Goal: Transaction & Acquisition: Purchase product/service

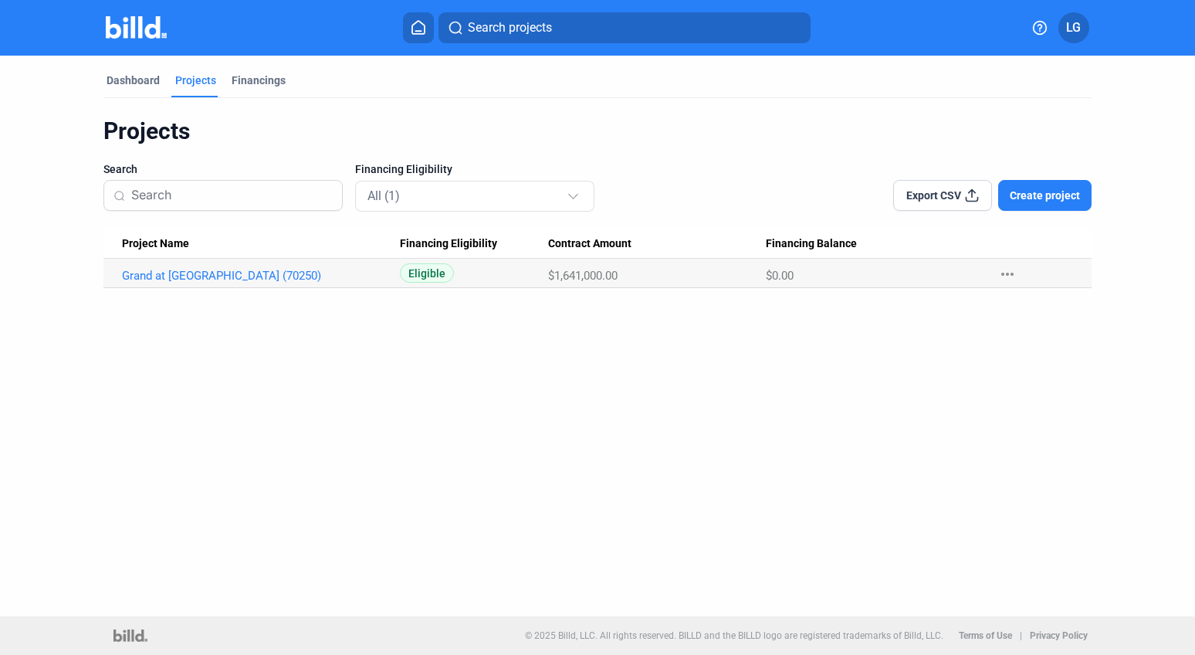
click at [1026, 189] on span "Create project" at bounding box center [1045, 195] width 70 height 15
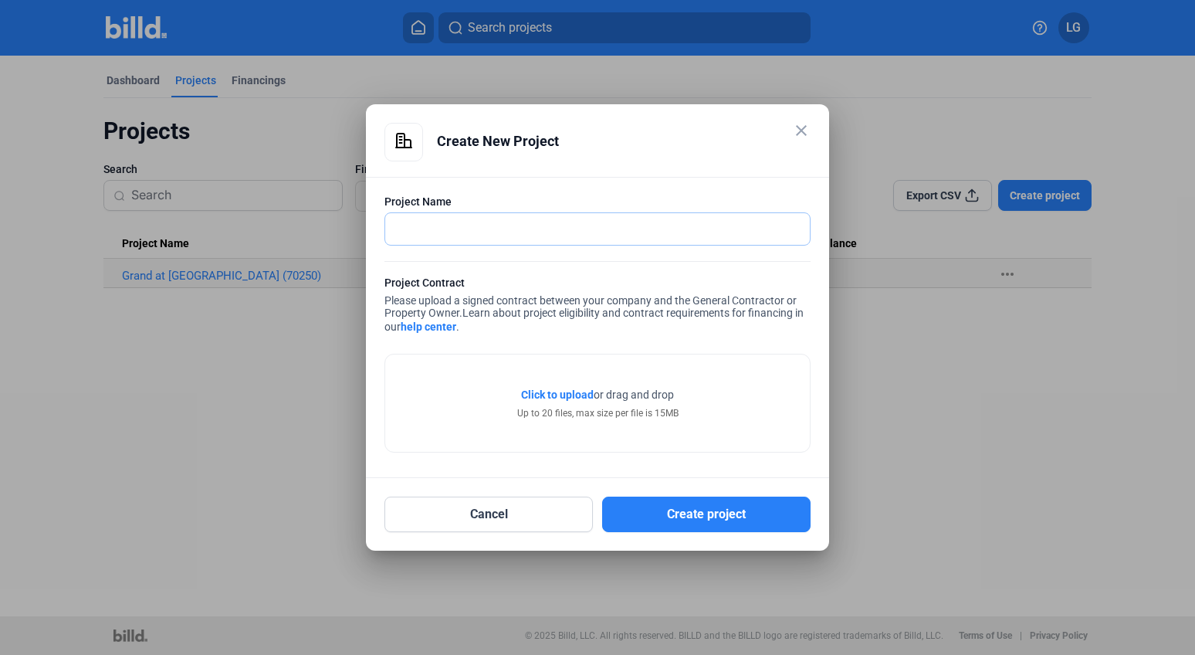
click at [449, 225] on input "text" at bounding box center [589, 229] width 408 height 32
type input "[PERSON_NAME] [GEOGRAPHIC_DATA]"
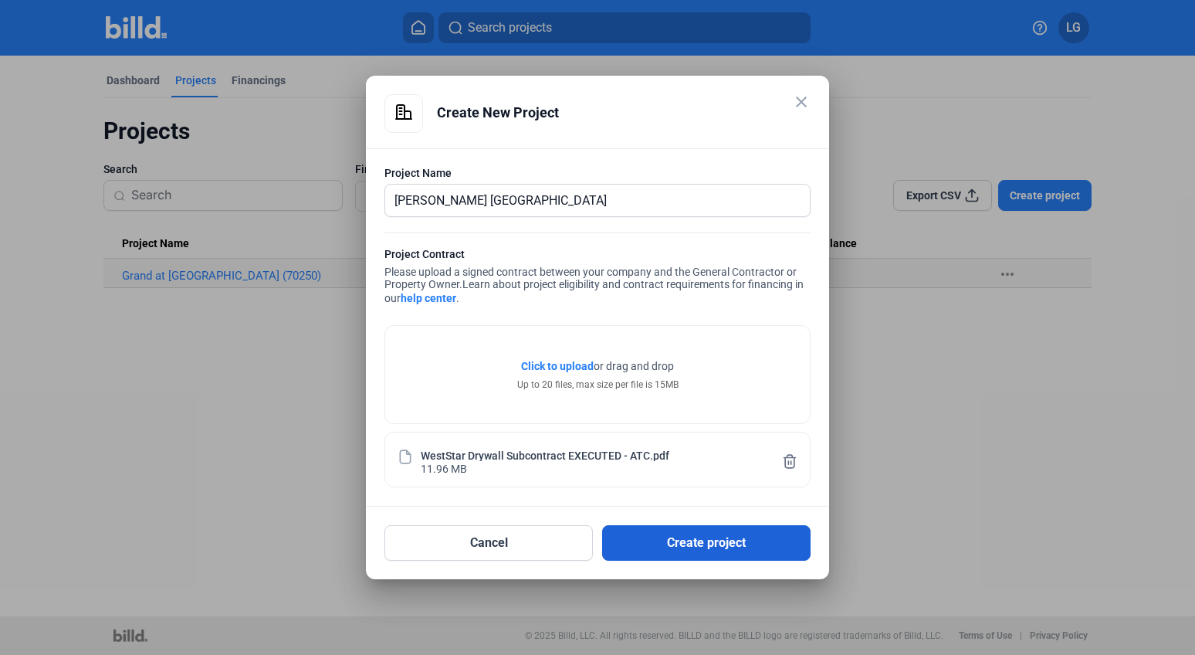
click at [741, 542] on button "Create project" at bounding box center [706, 543] width 209 height 36
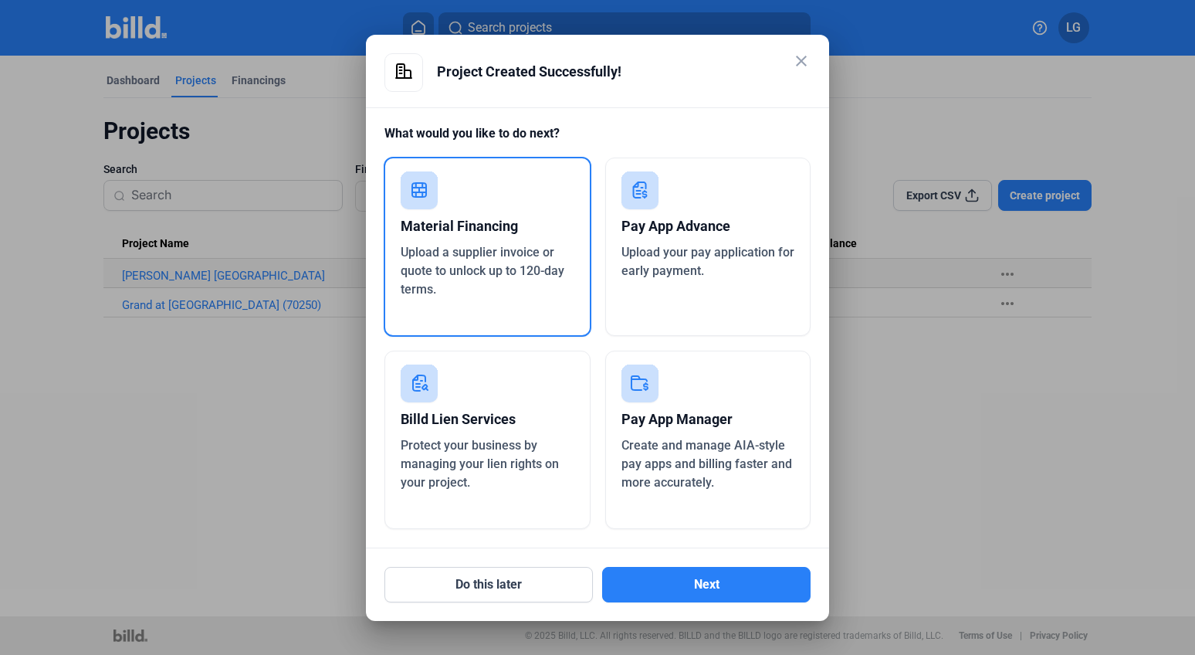
click at [710, 228] on div "Pay App Advance" at bounding box center [709, 226] width 174 height 34
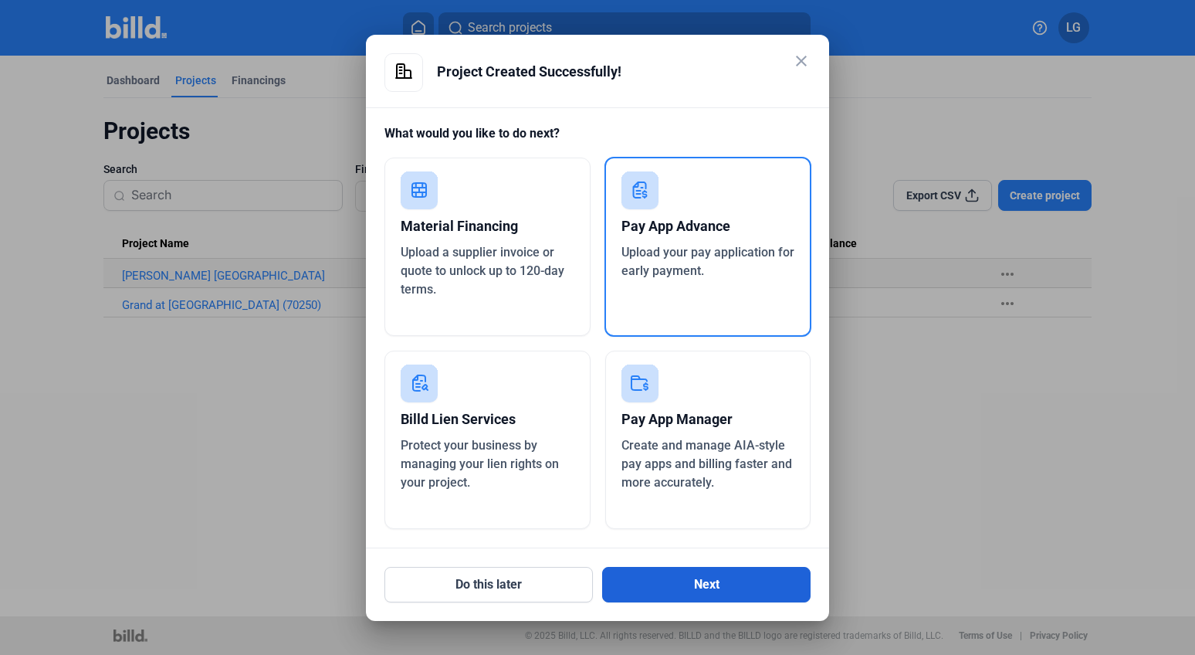
click at [734, 590] on button "Next" at bounding box center [706, 585] width 209 height 36
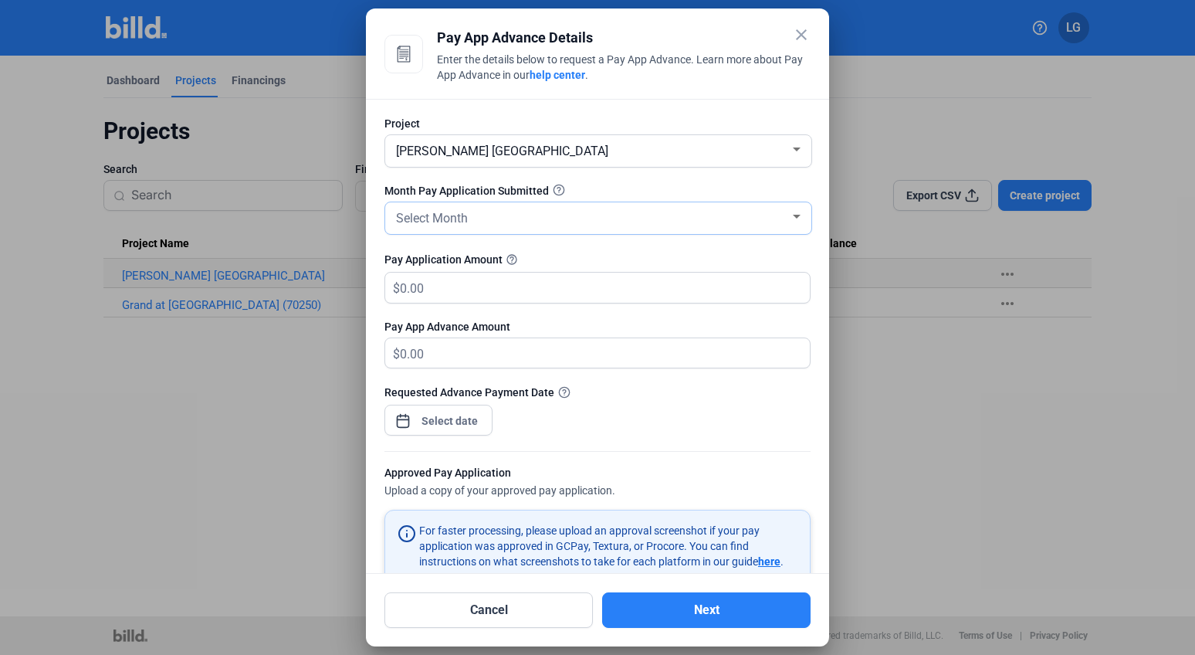
click at [793, 215] on div at bounding box center [797, 217] width 8 height 4
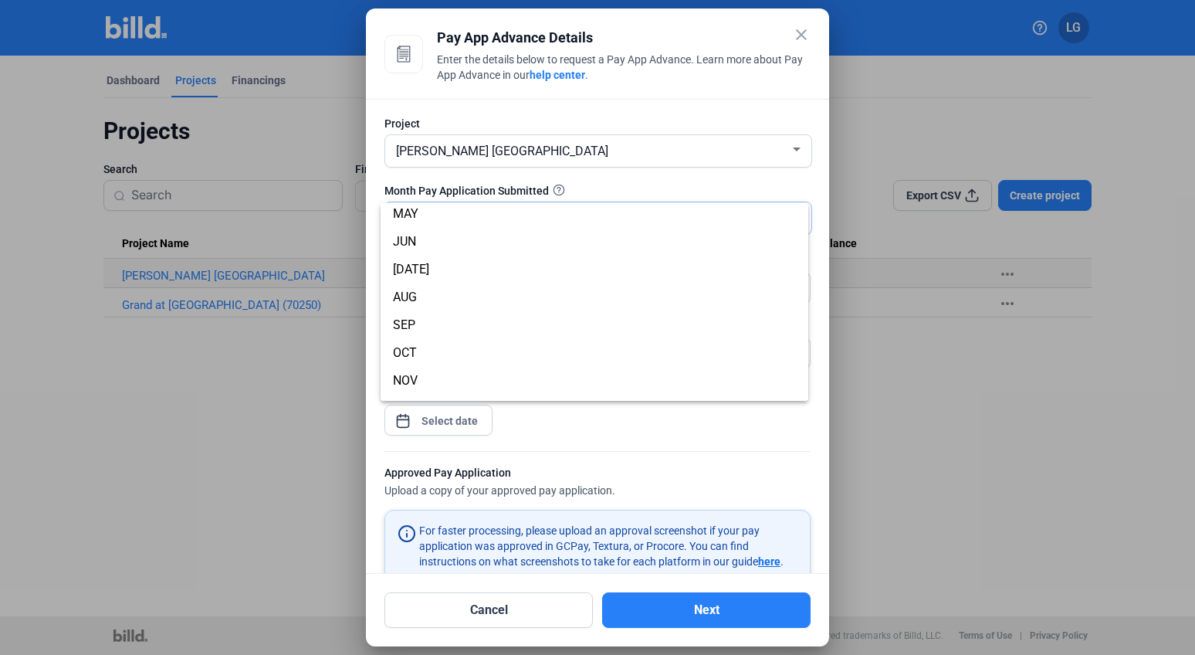
scroll to position [136, 0]
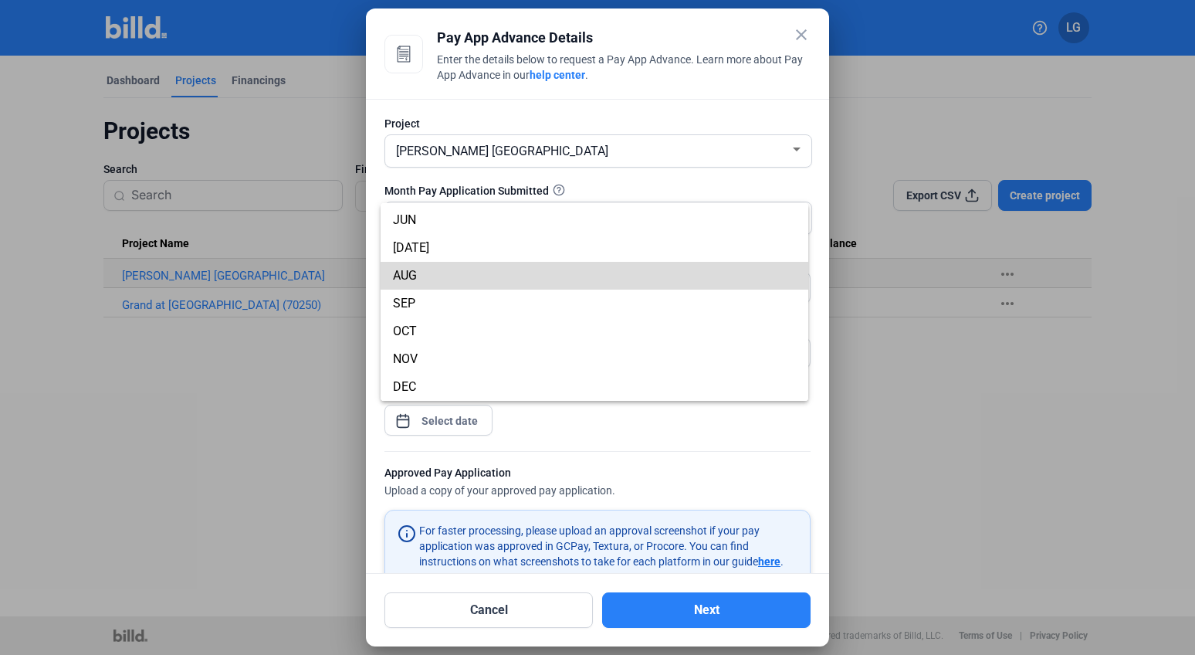
click at [618, 286] on span "AUG" at bounding box center [594, 276] width 403 height 28
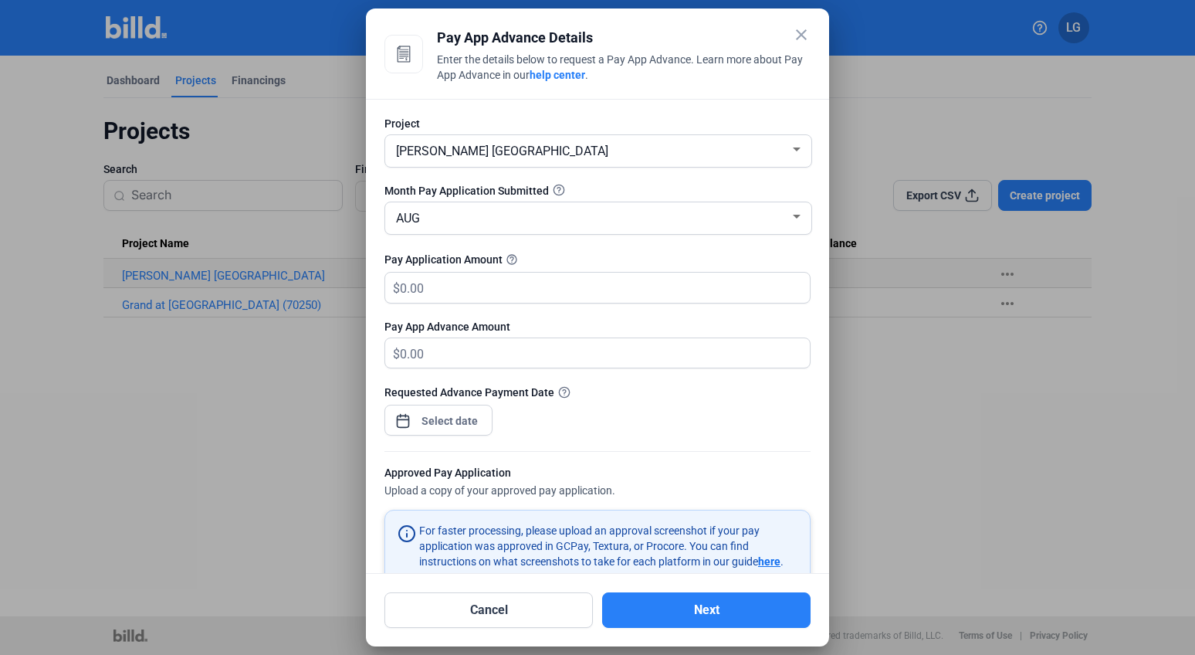
click at [396, 286] on span "$" at bounding box center [392, 285] width 15 height 25
click at [575, 290] on input "text" at bounding box center [605, 288] width 410 height 30
type input "4"
type input "4.00"
type input "41"
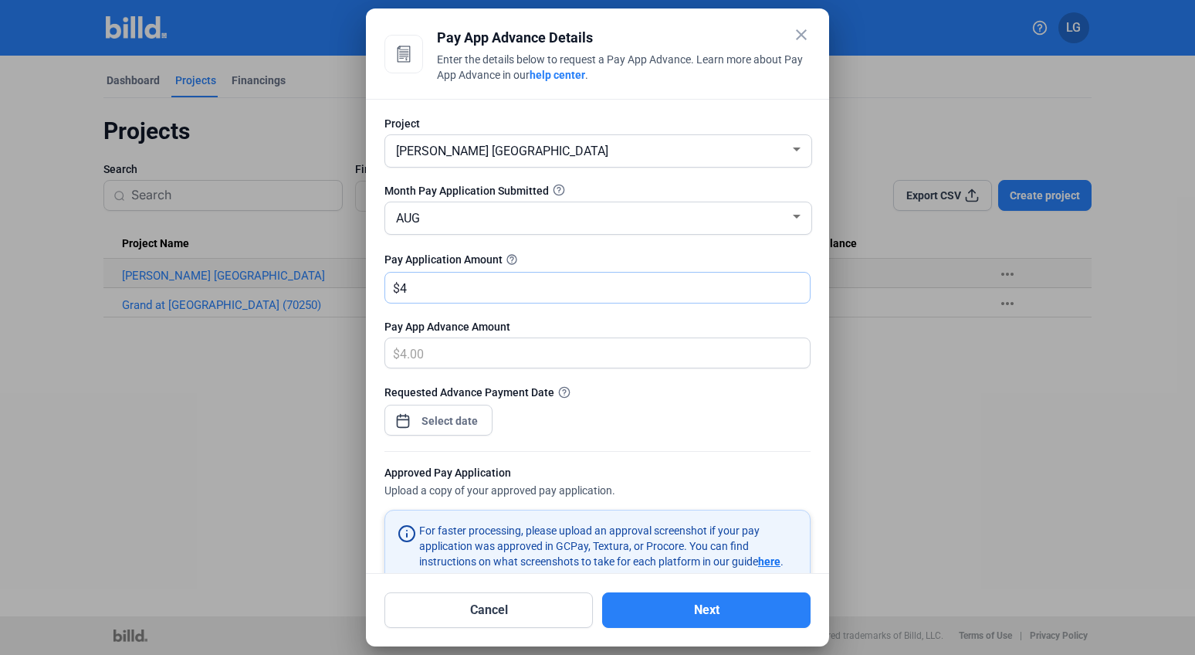
type input "41.00"
type input "417"
type input "417.00"
type input "4172"
type input "4,172.00"
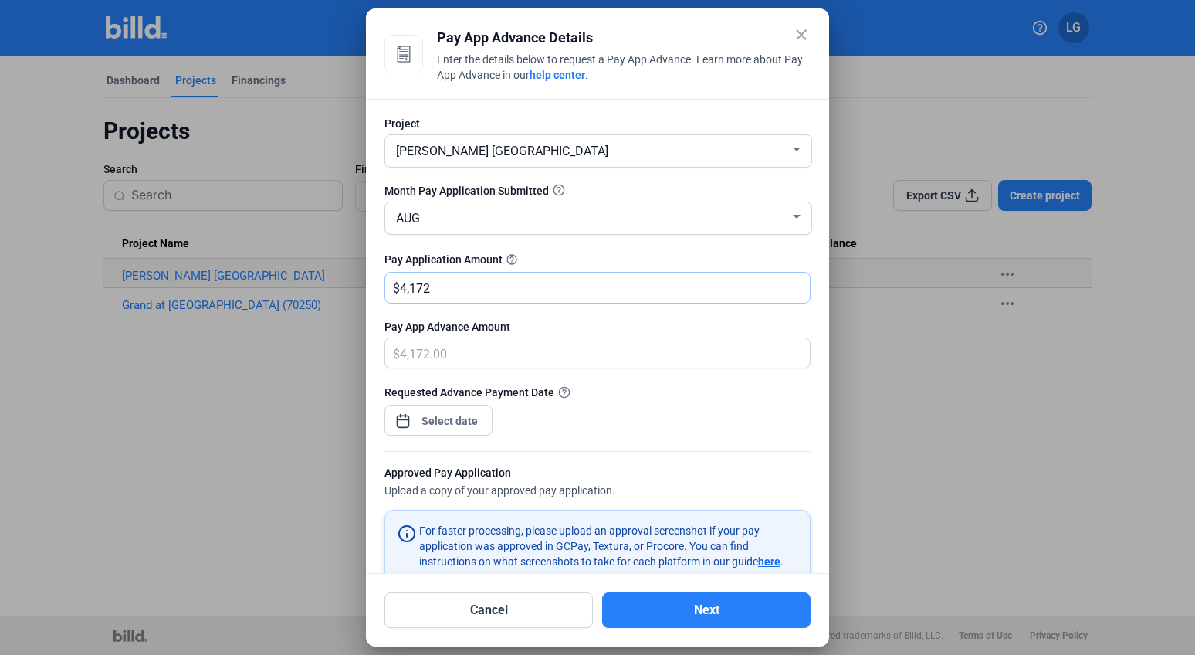
type input "4,1721"
type input "41,721.00"
type input "41,7216"
type input "417,216.00"
type input "417,216.4"
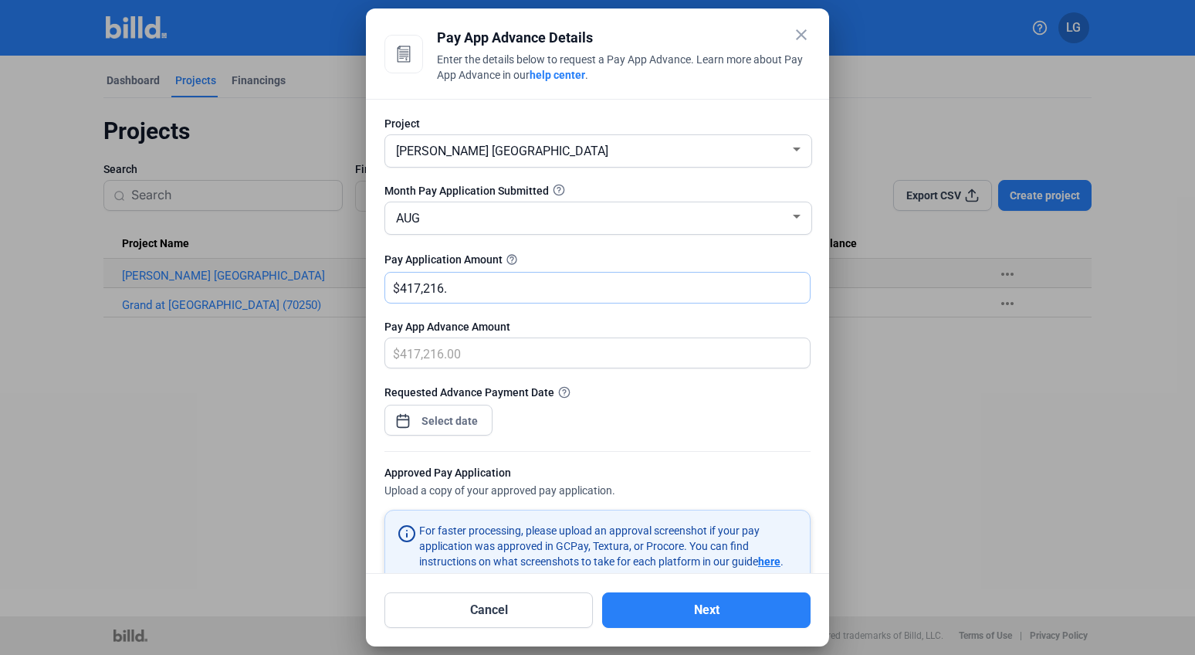
type input "417,216.40"
type input "417,216.45"
click at [440, 421] on div "close Pay App Advance Details Enter the details below to request a Pay App Adva…" at bounding box center [597, 327] width 1195 height 655
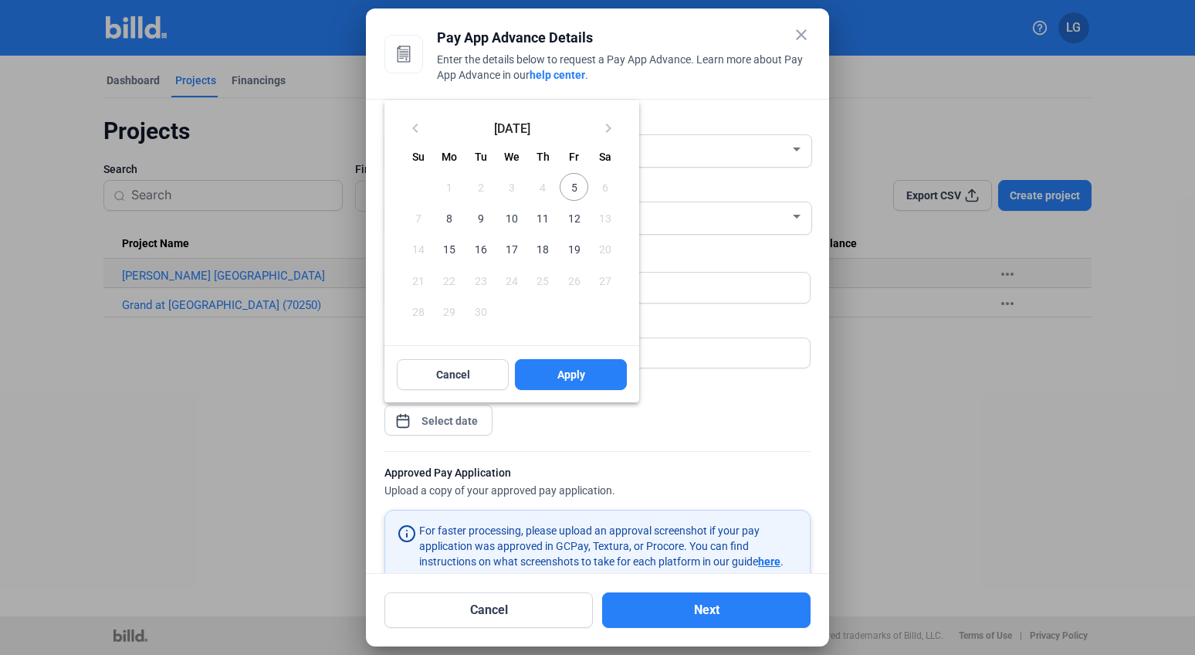
click at [697, 429] on div at bounding box center [597, 327] width 1195 height 655
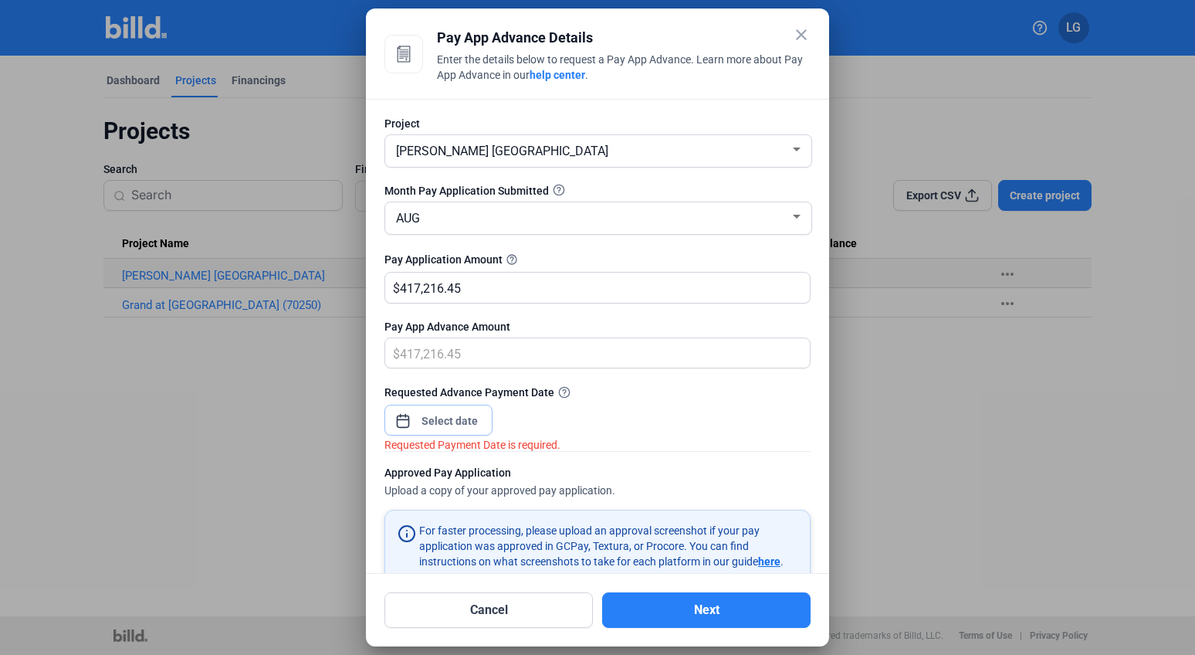
click at [422, 425] on input at bounding box center [450, 421] width 66 height 19
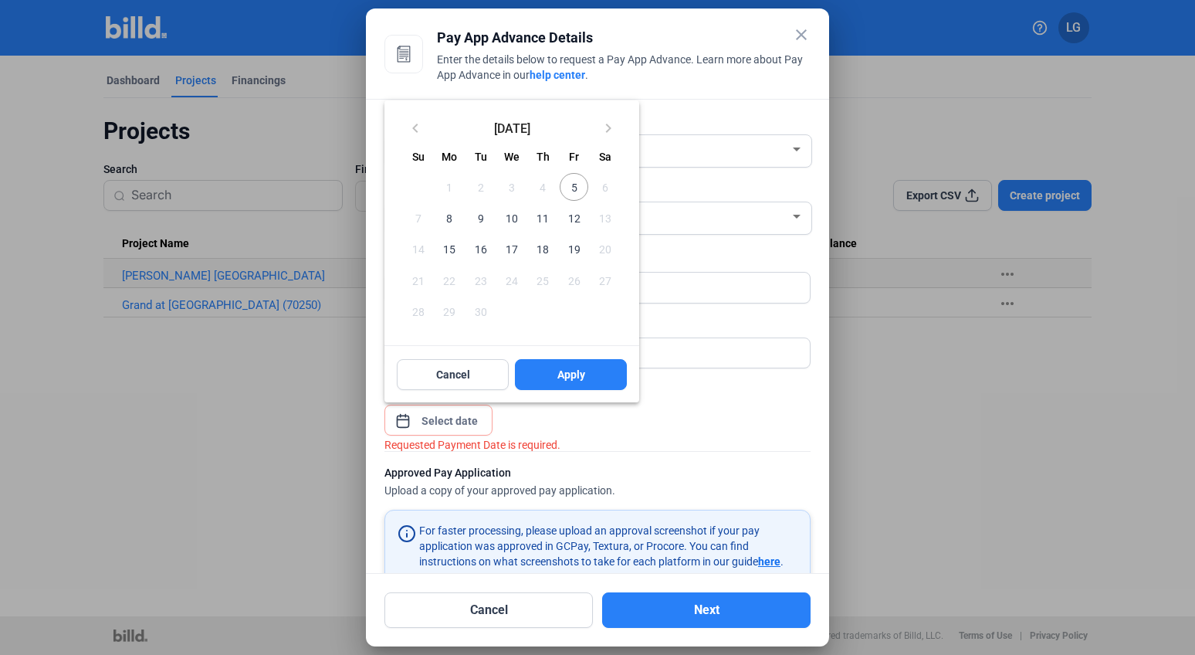
click at [449, 218] on span "8" at bounding box center [450, 218] width 28 height 28
click at [585, 378] on span "Apply" at bounding box center [572, 374] width 28 height 15
type input "[DATE]"
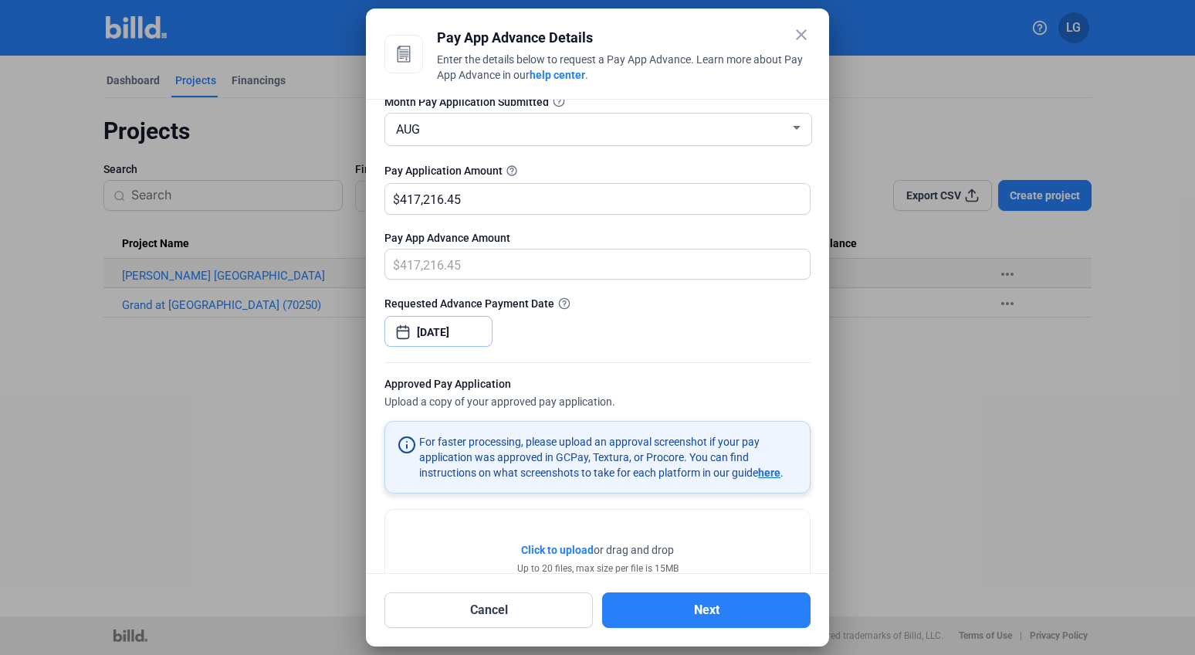
scroll to position [150, 0]
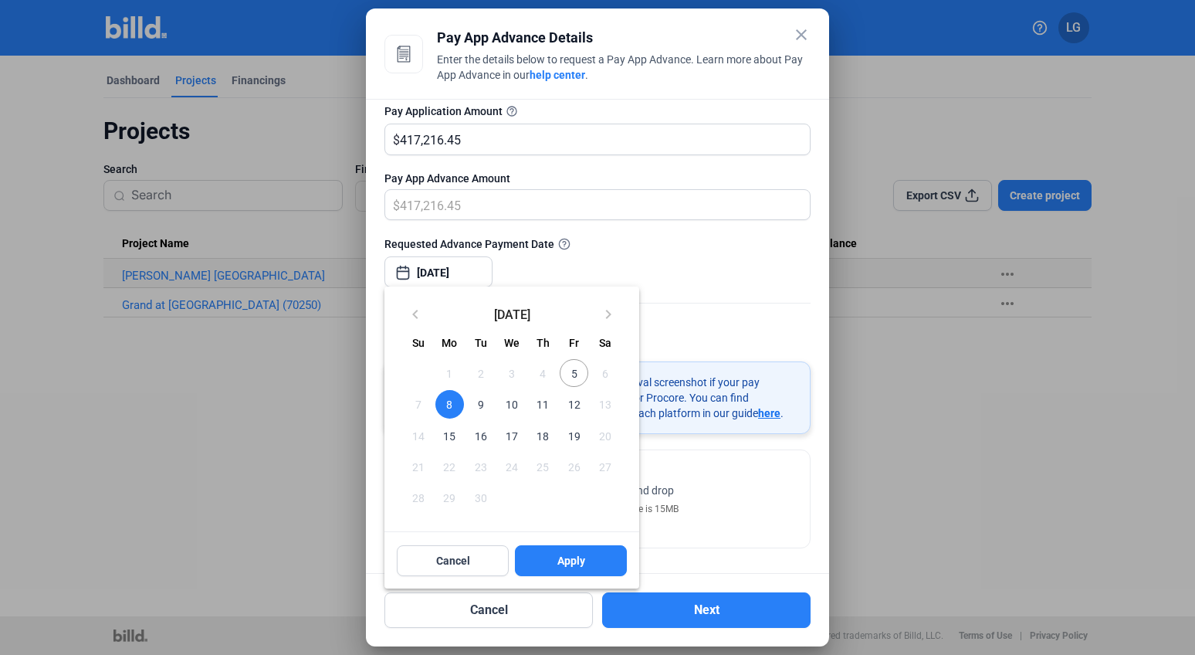
click at [449, 403] on span "8" at bounding box center [450, 404] width 28 height 28
click at [548, 557] on button "Apply" at bounding box center [571, 560] width 112 height 31
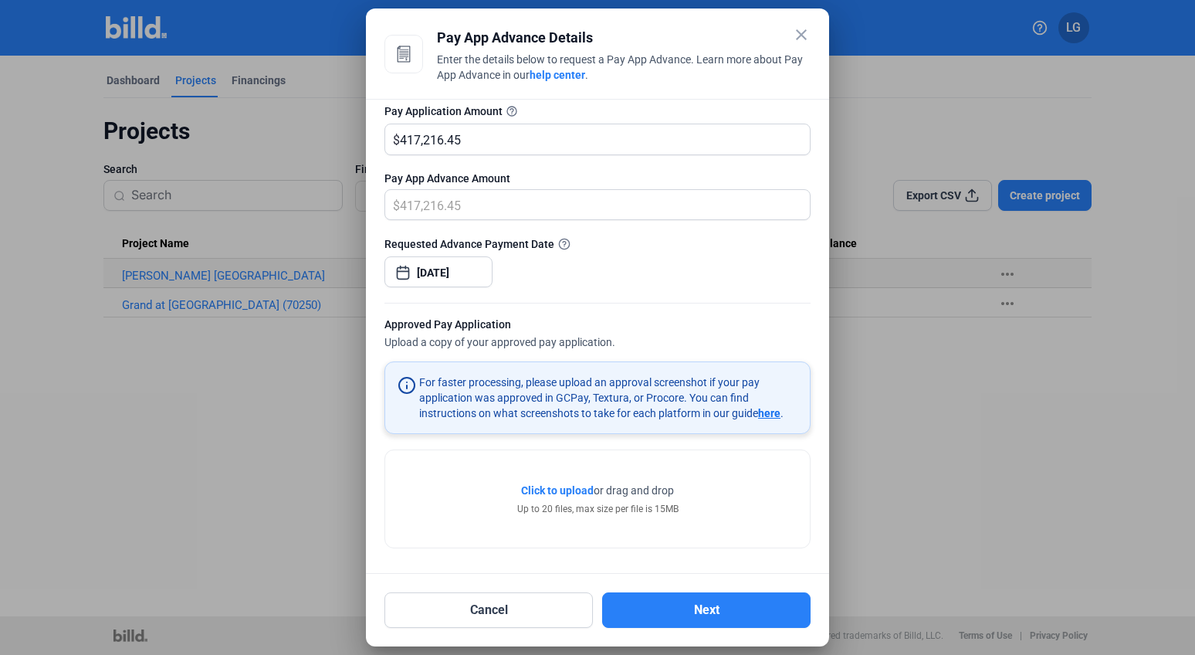
click at [714, 489] on div "Click to upload Tap to upload or drag and drop Up to 20 files, max size per fil…" at bounding box center [597, 498] width 425 height 97
drag, startPoint x: 690, startPoint y: 27, endPoint x: 1427, endPoint y: 43, distance: 736.9
click at [1195, 43] on html "We value your privacy We use cookies to enhance your browsing experience, serve…" at bounding box center [597, 327] width 1195 height 655
click at [465, 490] on div "Click to upload Tap to upload or drag and drop Up to 20 files, max size per fil…" at bounding box center [597, 498] width 425 height 97
drag, startPoint x: 465, startPoint y: 490, endPoint x: 402, endPoint y: 480, distance: 63.4
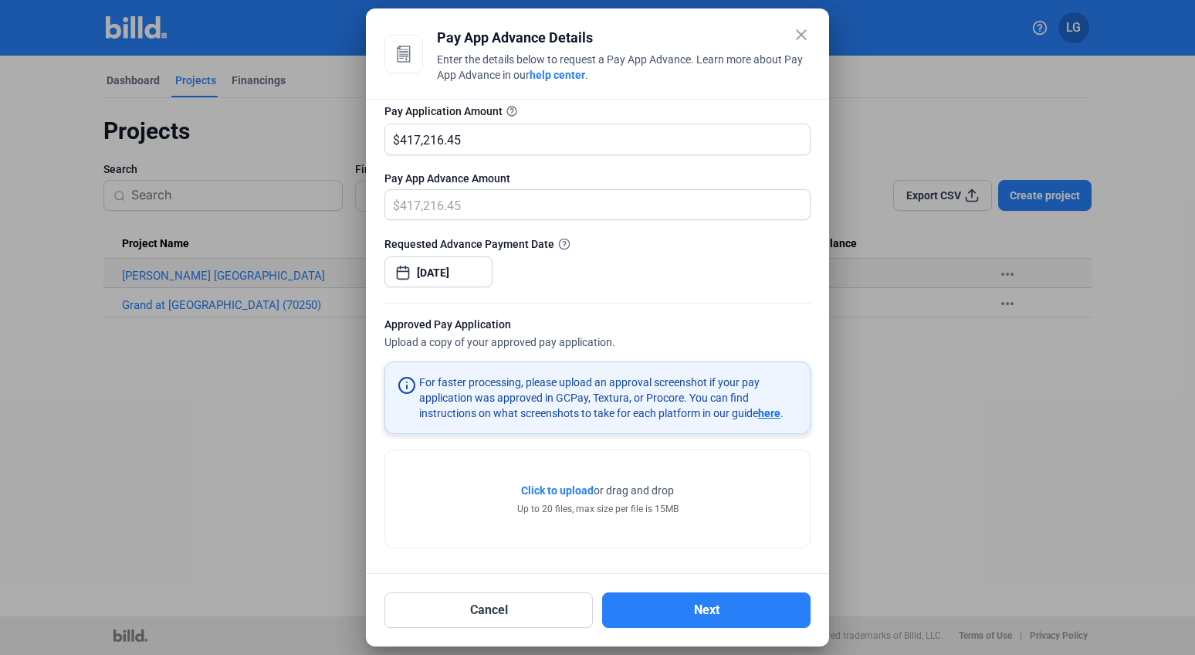
click at [402, 480] on div "Click to upload Tap to upload or drag and drop Up to 20 files, max size per fil…" at bounding box center [597, 498] width 425 height 97
click at [553, 494] on span "Click to upload" at bounding box center [557, 490] width 73 height 12
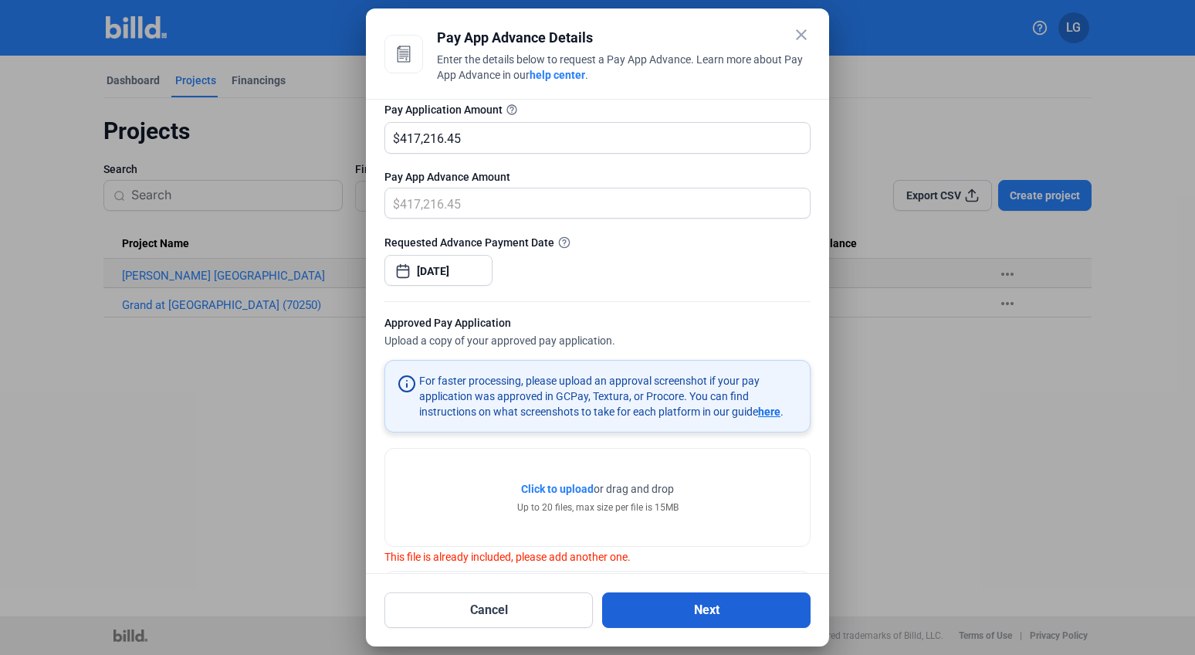
click at [708, 614] on button "Next" at bounding box center [706, 610] width 209 height 36
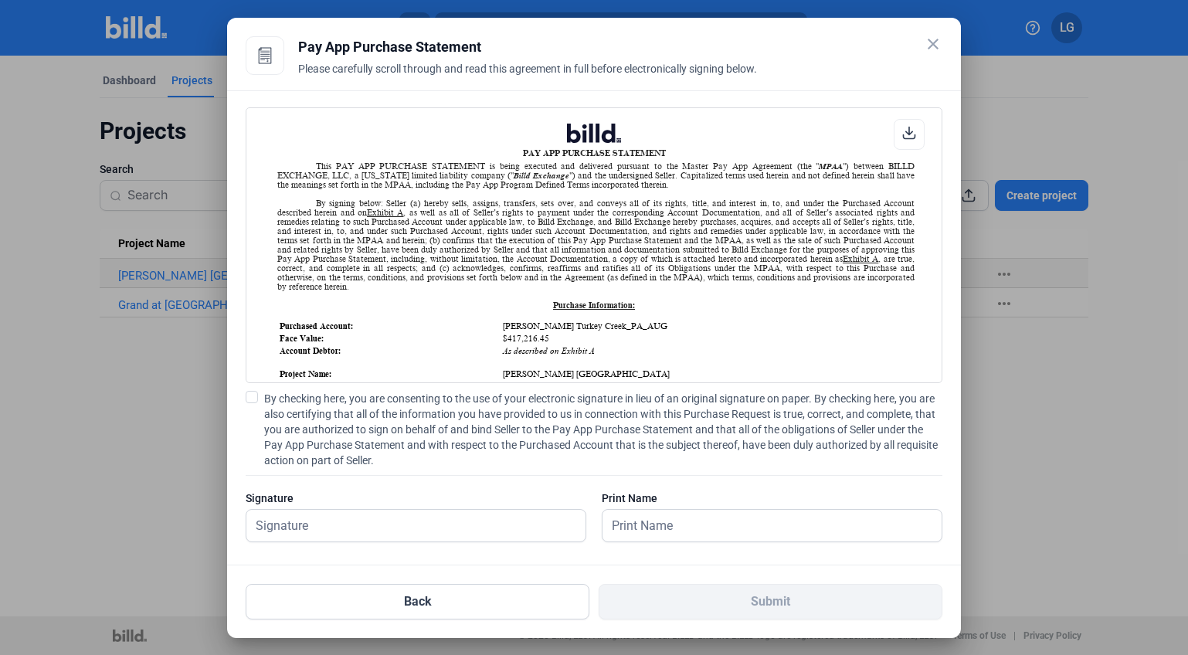
scroll to position [12, 0]
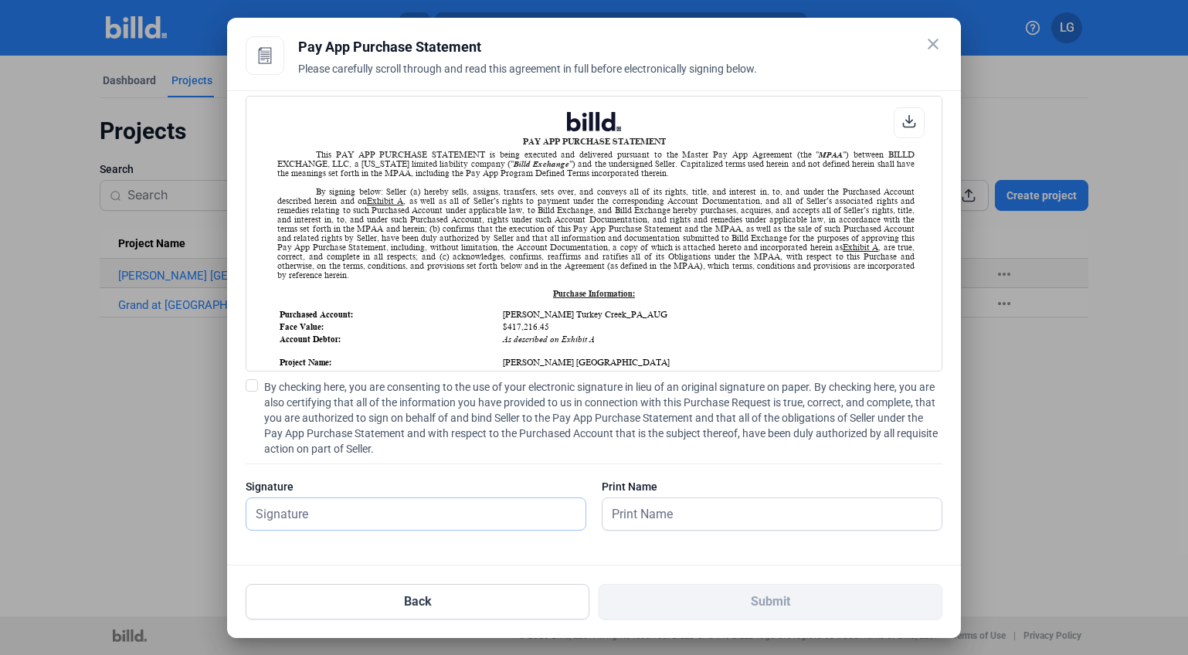
click at [437, 522] on input "text" at bounding box center [407, 514] width 322 height 32
type input "[PERSON_NAME]"
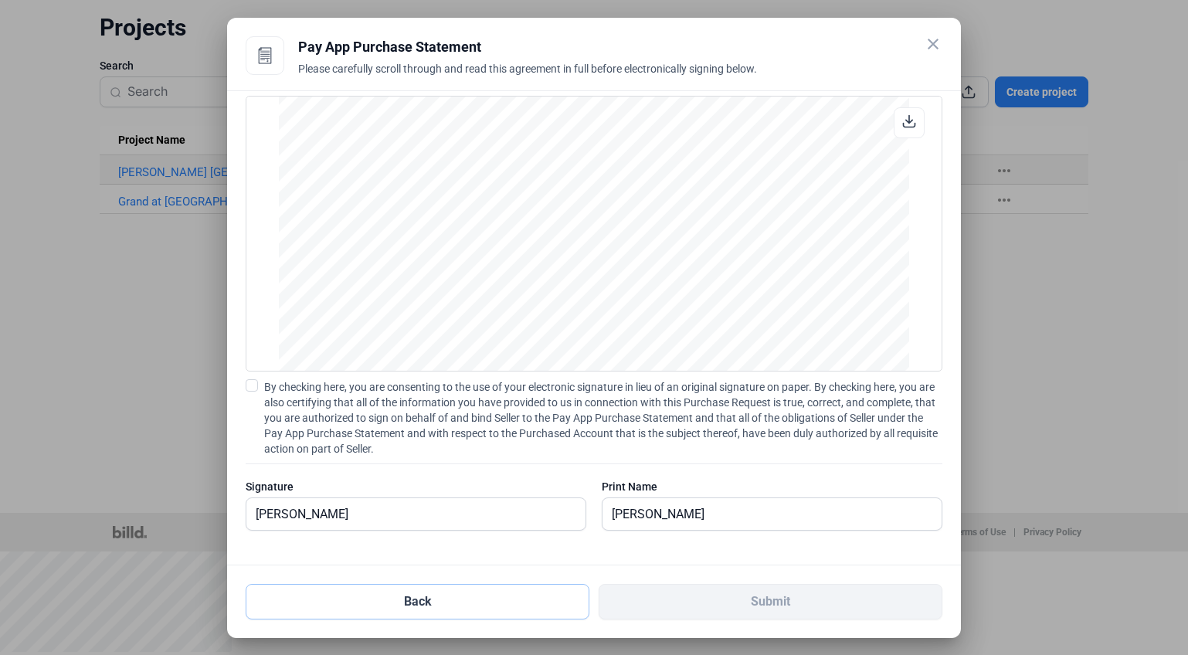
scroll to position [1622, 0]
click at [268, 63] on icon at bounding box center [265, 55] width 13 height 16
click at [266, 63] on icon at bounding box center [265, 55] width 13 height 16
click at [245, 383] on div "PAY APP PURCHASE STATEMENT This PAY APP PURCHASE STATEMENT is being executed an…" at bounding box center [594, 327] width 734 height 475
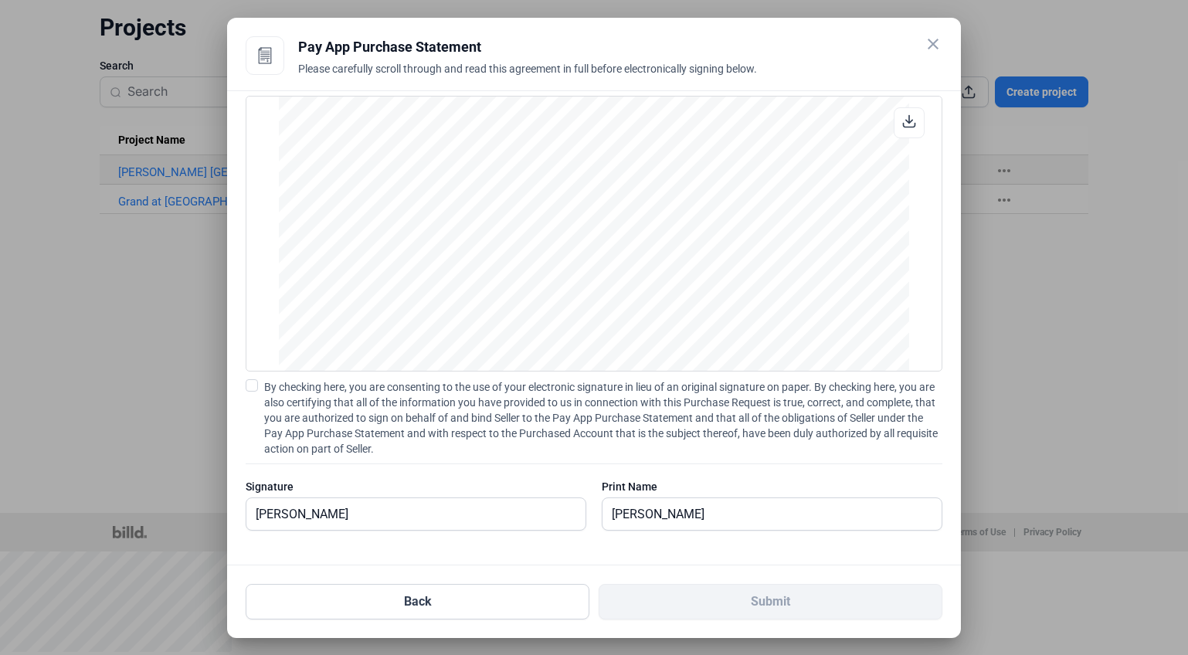
click at [249, 386] on span at bounding box center [252, 385] width 12 height 12
click at [0, 0] on input "By checking here, you are consenting to the use of your electronic signature in…" at bounding box center [0, 0] width 0 height 0
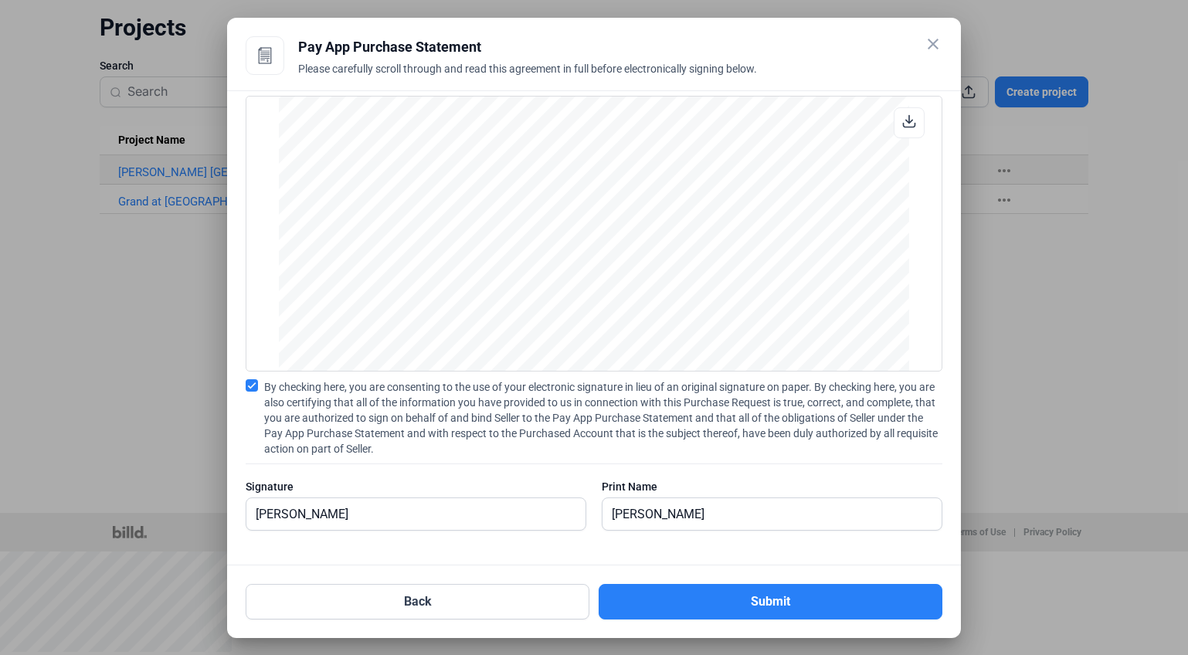
scroll to position [1496, 0]
click at [893, 116] on div at bounding box center [908, 122] width 31 height 31
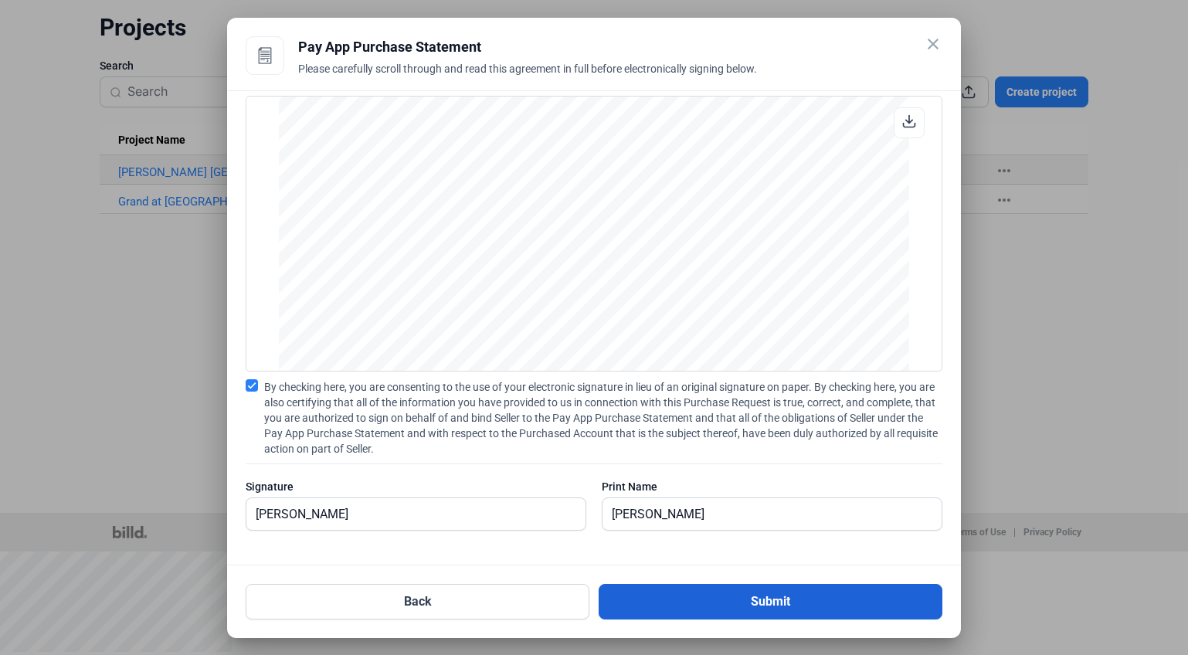
click at [780, 603] on button "Submit" at bounding box center [770, 602] width 344 height 36
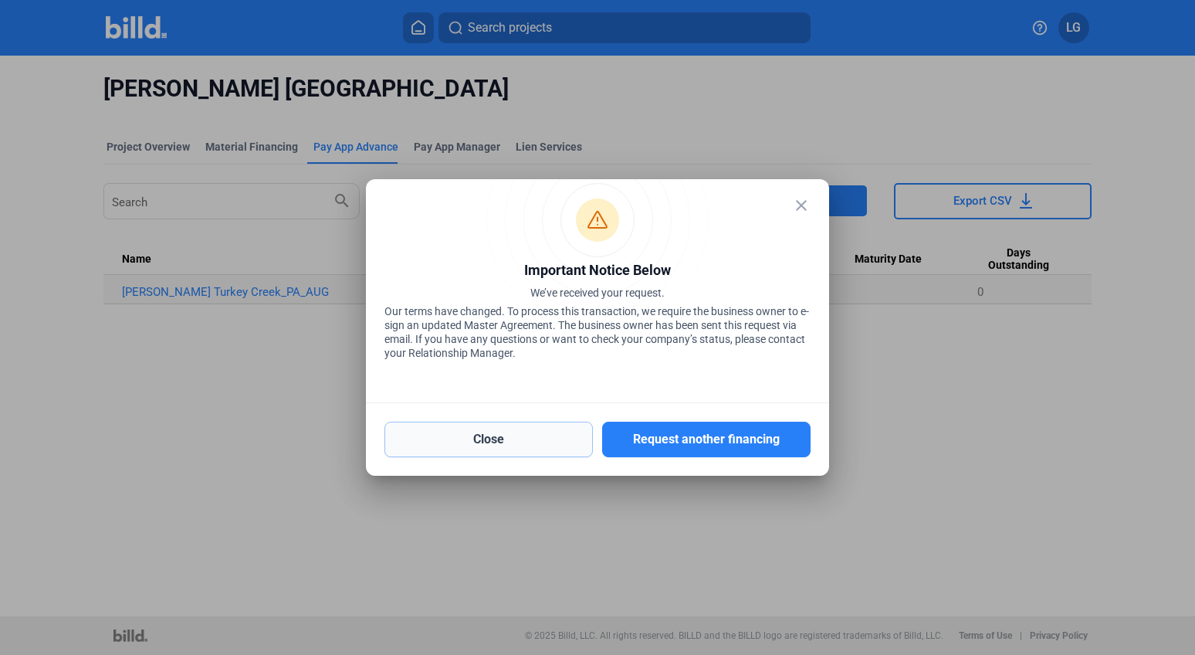
click at [493, 445] on button "Close" at bounding box center [489, 440] width 209 height 36
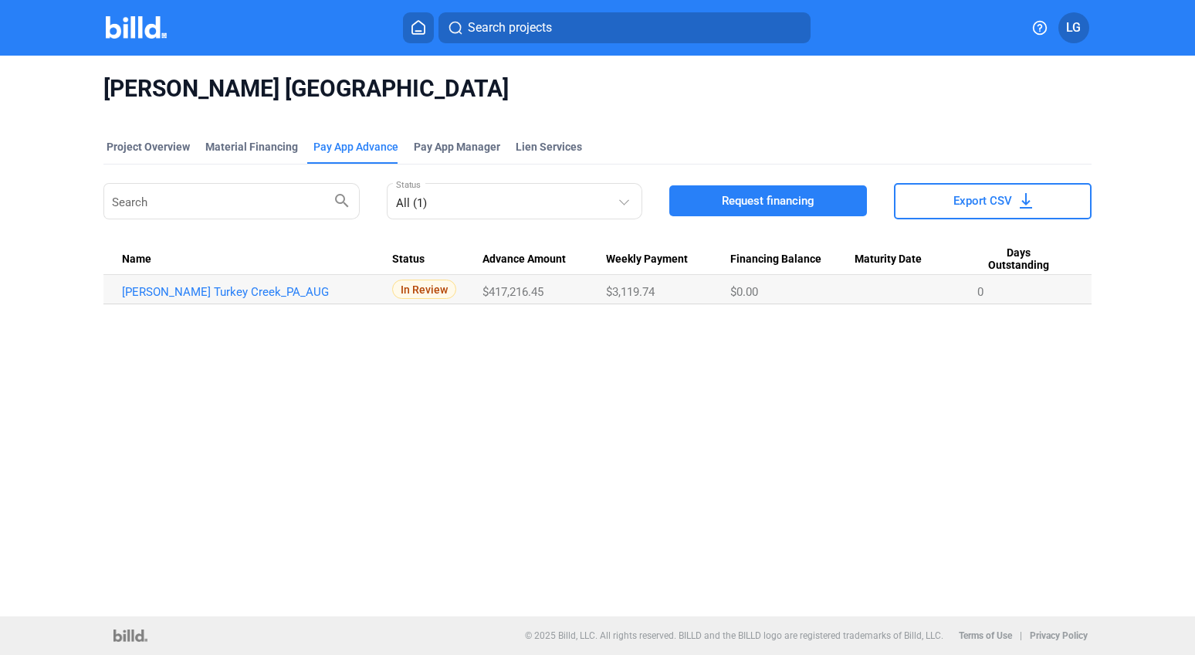
click at [529, 384] on div "[PERSON_NAME] Turkey Creek Project Overview Material Financing Pay App Advance …" at bounding box center [597, 336] width 1195 height 561
